Goal: Obtain resource: Obtain resource

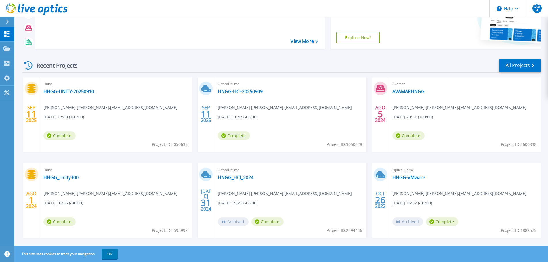
scroll to position [81, 0]
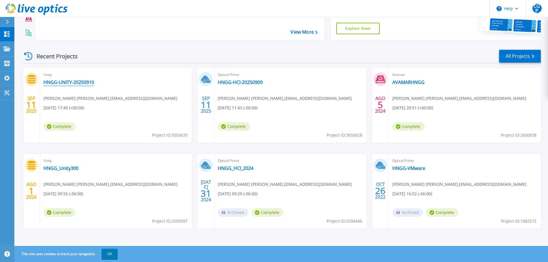
click at [82, 81] on link "HNGG-UNITY-20250910" at bounding box center [68, 82] width 51 height 6
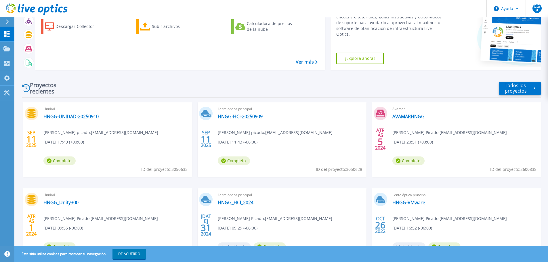
scroll to position [85, 0]
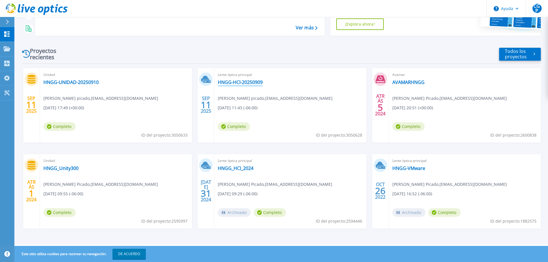
click at [242, 83] on font "HNGG-HCI-20250909" at bounding box center [240, 82] width 45 height 6
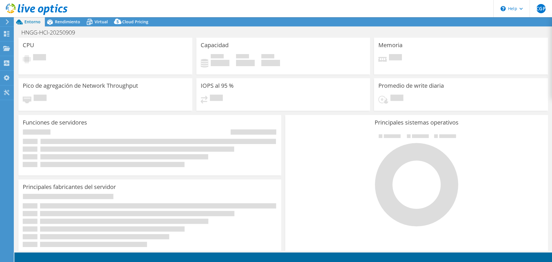
select select "USWest"
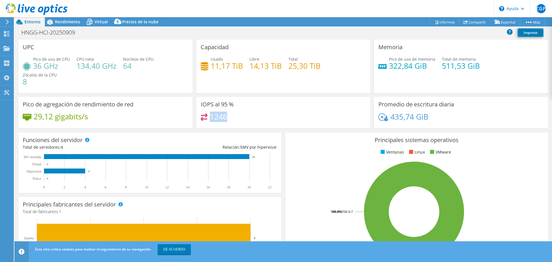
drag, startPoint x: 210, startPoint y: 119, endPoint x: 225, endPoint y: 117, distance: 15.9
click at [225, 117] on font "1246" at bounding box center [218, 117] width 17 height 10
click at [70, 25] on div "Rendimiento" at bounding box center [65, 21] width 40 height 9
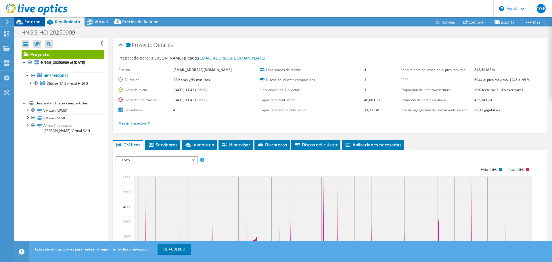
click at [30, 22] on font "Entorno" at bounding box center [32, 21] width 16 height 5
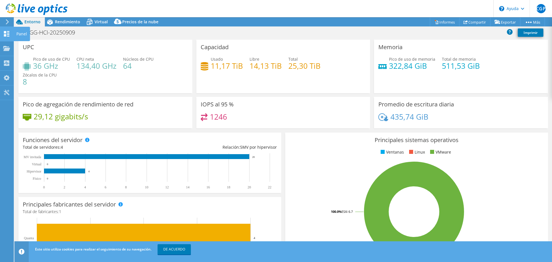
click at [7, 34] on icon at bounding box center [6, 33] width 7 height 5
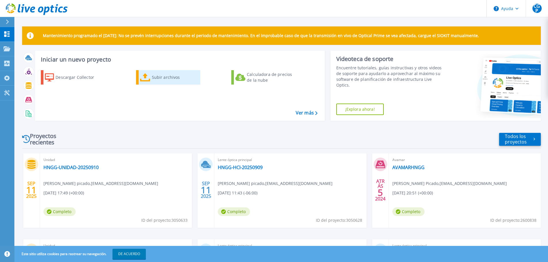
click at [157, 81] on div "Subir archivos" at bounding box center [175, 78] width 46 height 12
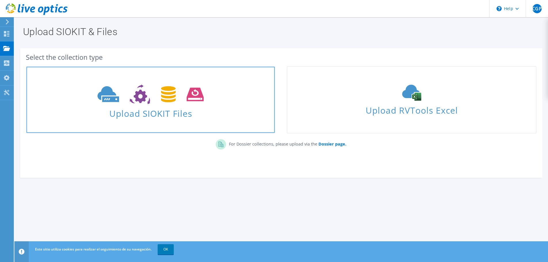
click at [156, 112] on span "Upload SIOKIT Files" at bounding box center [150, 112] width 248 height 12
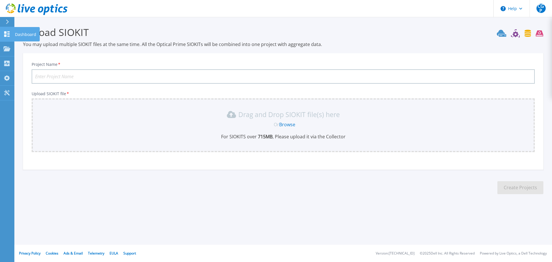
click at [8, 35] on icon at bounding box center [6, 33] width 5 height 5
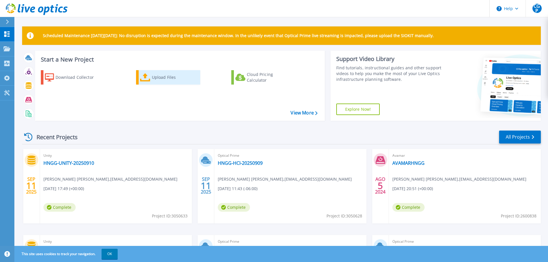
click at [162, 84] on link "Upload Files" at bounding box center [168, 77] width 64 height 14
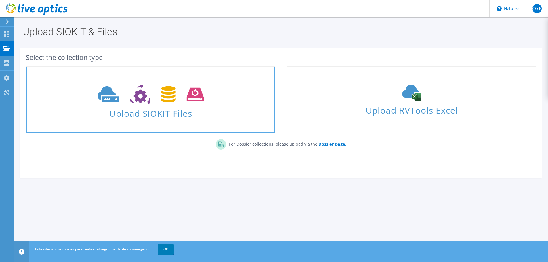
click at [153, 109] on span "Upload SIOKIT Files" at bounding box center [150, 112] width 248 height 12
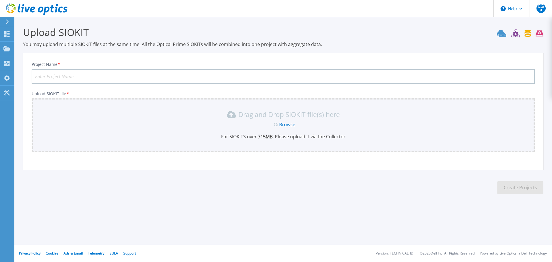
click at [70, 76] on input "Project Name *" at bounding box center [283, 76] width 503 height 14
click at [54, 76] on input "AVAMARHNGG" at bounding box center [283, 76] width 503 height 14
type input "AVAMAR-HNGG-20250911"
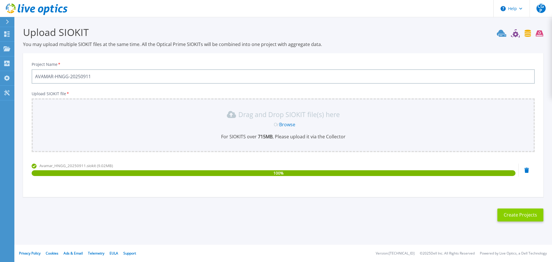
click at [522, 215] on button "Create Projects" at bounding box center [520, 214] width 46 height 13
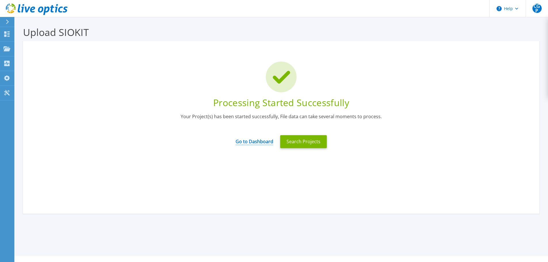
click at [267, 142] on link "Go to Dashboard" at bounding box center [255, 139] width 38 height 11
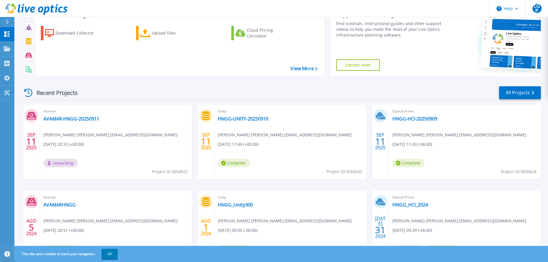
scroll to position [81, 0]
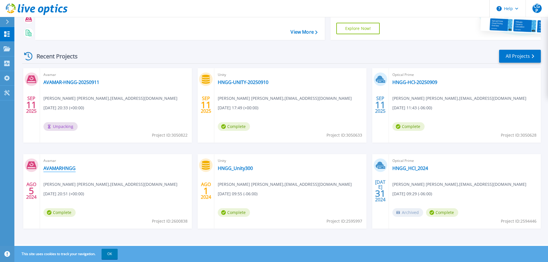
click at [59, 169] on link "AVAMARHNGG" at bounding box center [59, 168] width 32 height 6
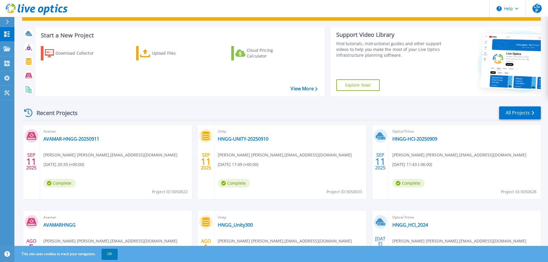
scroll to position [58, 0]
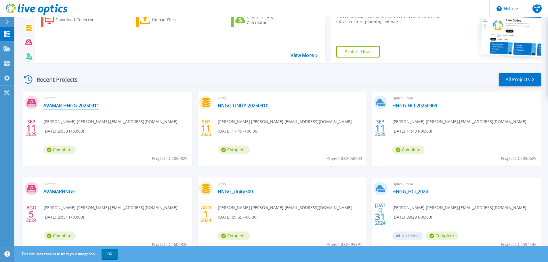
click at [61, 105] on link "AVAMAR-HNGG-20250911" at bounding box center [71, 106] width 56 height 6
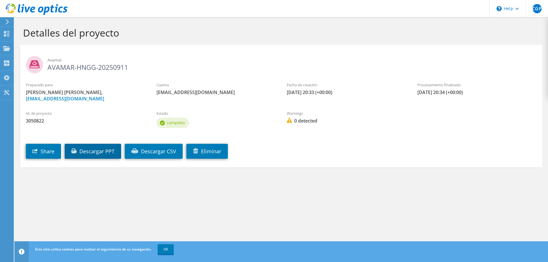
click at [106, 150] on link "Descargar PPT" at bounding box center [93, 151] width 56 height 15
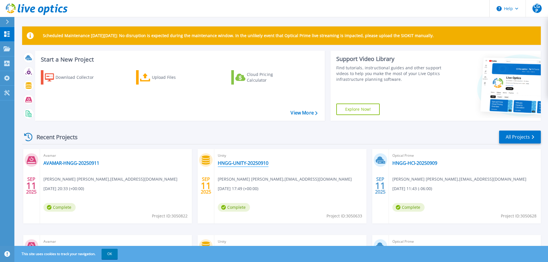
click at [242, 165] on link "HNGG-UNITY-20250910" at bounding box center [243, 163] width 51 height 6
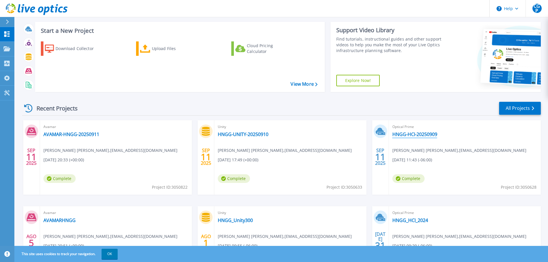
click at [418, 135] on link "HNGG-HCI-20250909" at bounding box center [414, 134] width 45 height 6
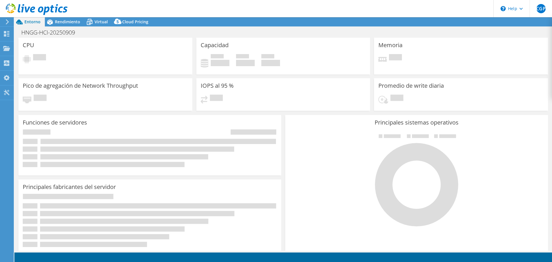
select select "USWest"
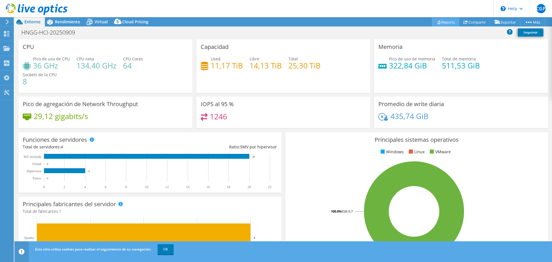
click at [442, 22] on link "Reports" at bounding box center [446, 22] width 28 height 9
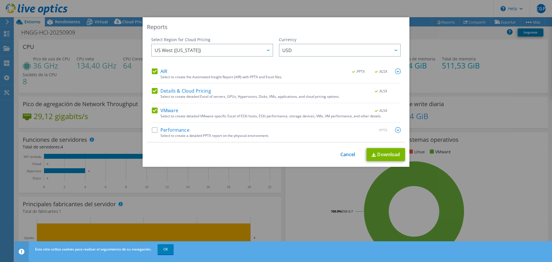
click at [154, 131] on label "Performance" at bounding box center [171, 130] width 38 height 6
click at [0, 0] on input "Performance" at bounding box center [0, 0] width 0 height 0
click at [265, 52] on div at bounding box center [267, 50] width 9 height 12
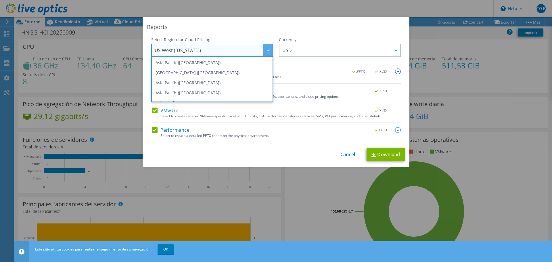
click at [265, 52] on div at bounding box center [267, 50] width 9 height 12
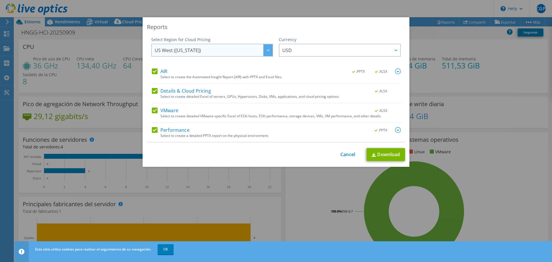
click at [267, 51] on icon at bounding box center [268, 50] width 3 height 2
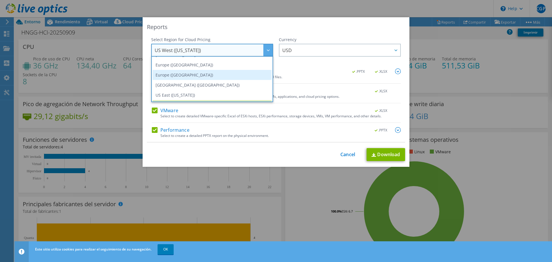
scroll to position [78, 0]
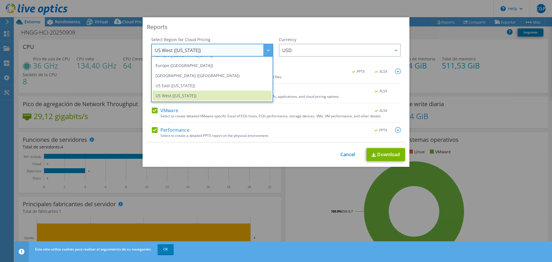
click at [271, 23] on div "Reports" at bounding box center [276, 27] width 258 height 8
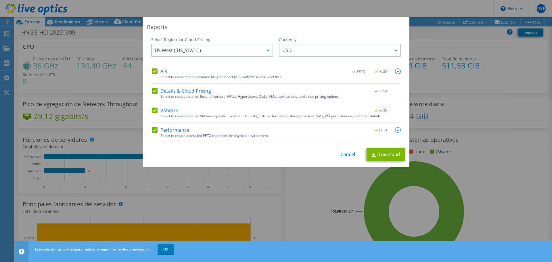
click at [152, 92] on label "Details & Cloud Pricing" at bounding box center [181, 91] width 59 height 6
click at [0, 0] on input "Details & Cloud Pricing" at bounding box center [0, 0] width 0 height 0
click at [154, 90] on label "Details & Cloud Pricing" at bounding box center [181, 91] width 59 height 6
click at [0, 0] on input "Details & Cloud Pricing" at bounding box center [0, 0] width 0 height 0
click at [396, 71] on img at bounding box center [398, 71] width 6 height 6
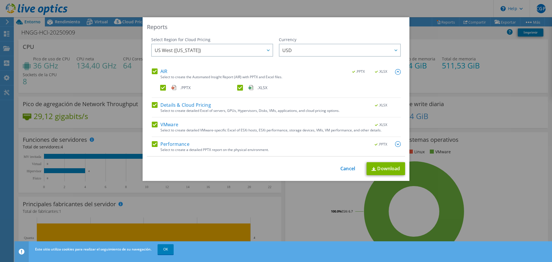
click at [396, 145] on img at bounding box center [398, 144] width 6 height 6
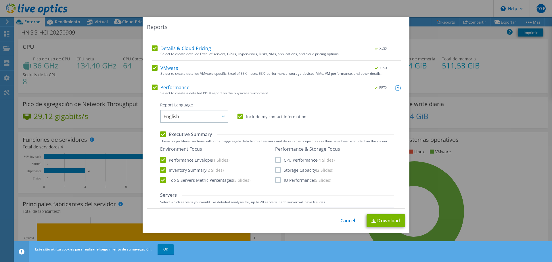
scroll to position [58, 0]
click at [222, 116] on icon at bounding box center [223, 116] width 3 height 2
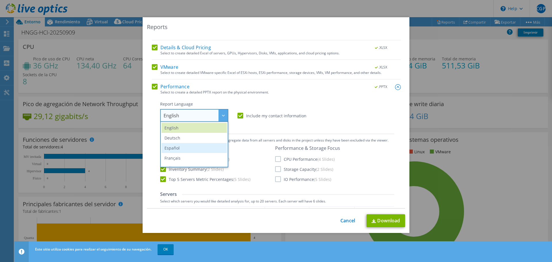
click at [178, 146] on li "Español" at bounding box center [194, 148] width 65 height 10
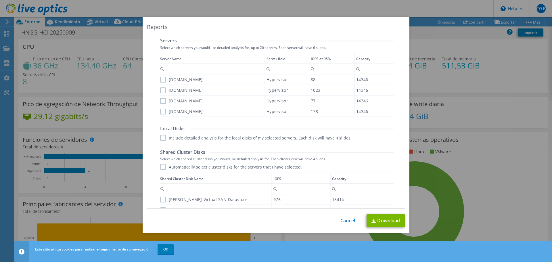
scroll to position [284, 0]
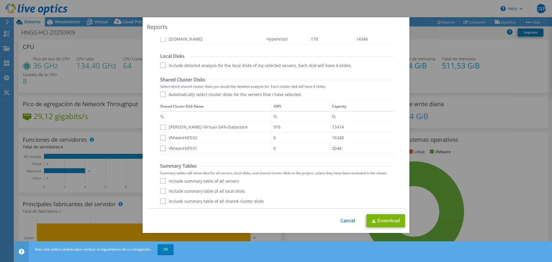
click at [162, 182] on label "Include summary table of all servers" at bounding box center [199, 181] width 79 height 6
click at [0, 0] on input "Include summary table of all servers" at bounding box center [0, 0] width 0 height 0
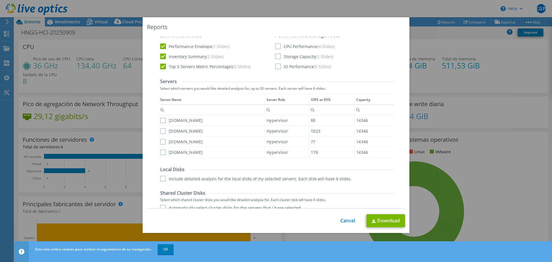
scroll to position [173, 0]
click at [374, 220] on link "Download" at bounding box center [386, 220] width 39 height 13
click at [348, 221] on link "Cancel" at bounding box center [347, 220] width 15 height 5
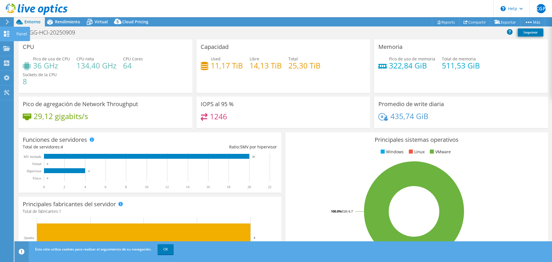
click at [7, 33] on icon at bounding box center [6, 33] width 7 height 5
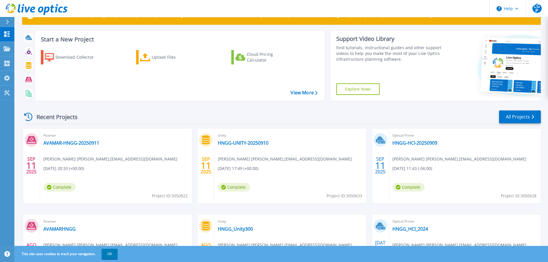
scroll to position [29, 0]
